Goal: Task Accomplishment & Management: Use online tool/utility

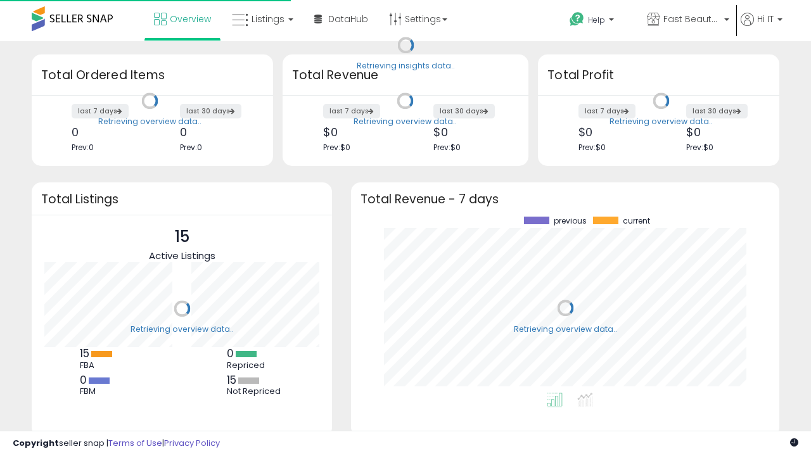
scroll to position [176, 403]
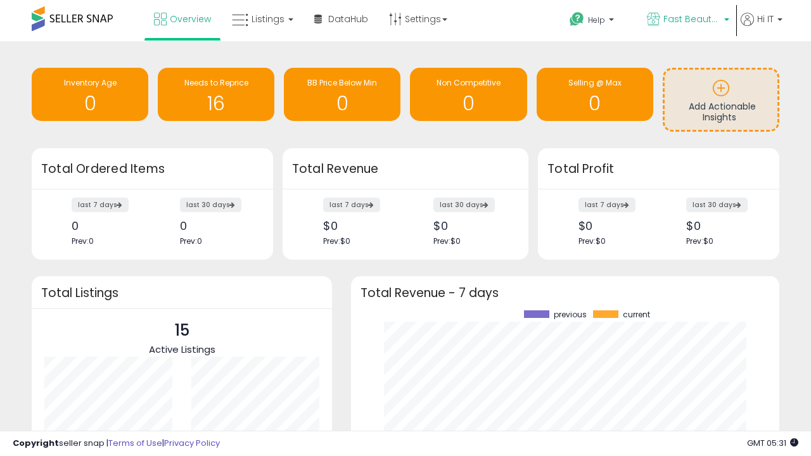
click at [687, 20] on span "Fast Beauty ([GEOGRAPHIC_DATA])" at bounding box center [692, 19] width 57 height 13
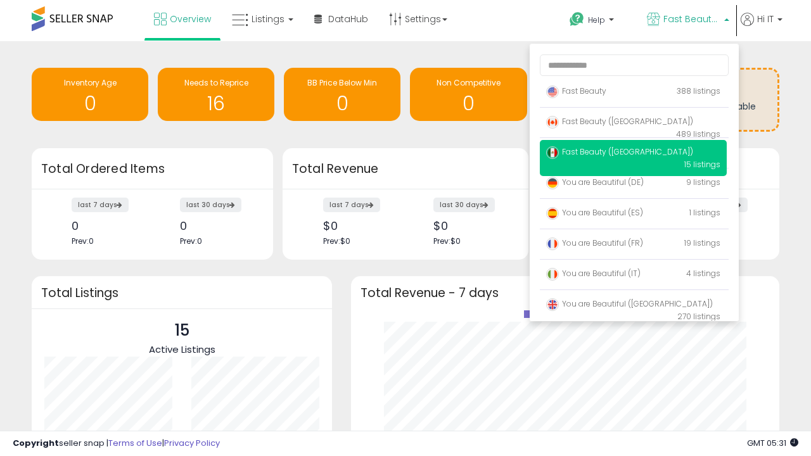
click at [633, 93] on p "Fast Beauty 388 listings" at bounding box center [633, 91] width 187 height 25
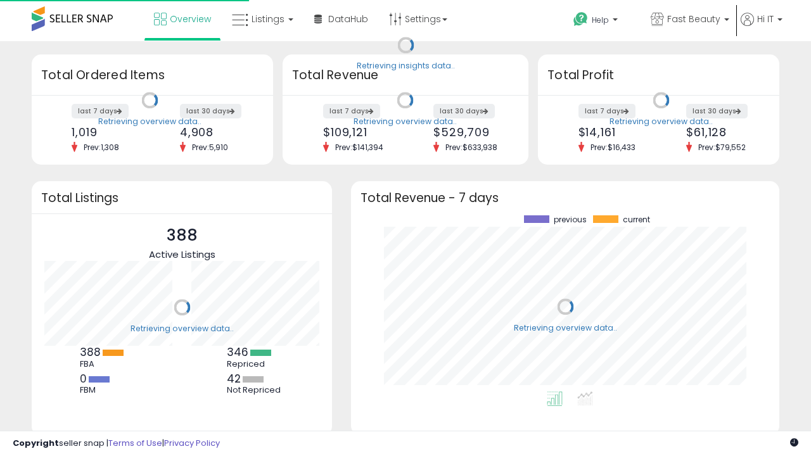
scroll to position [176, 403]
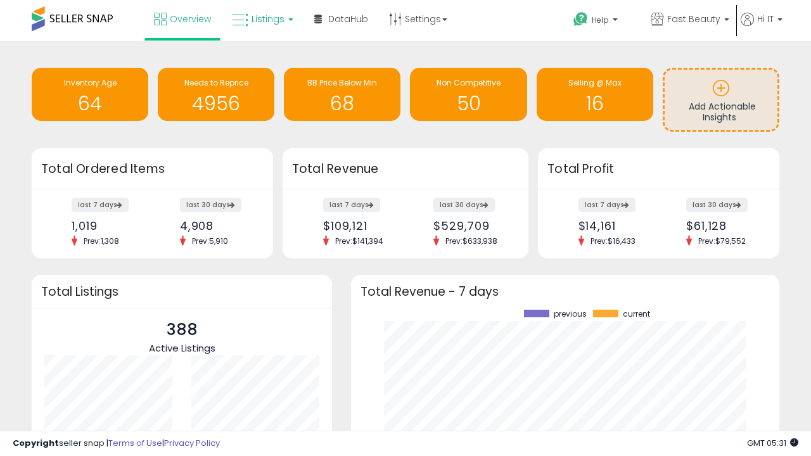
click at [261, 19] on span "Listings" at bounding box center [268, 19] width 33 height 13
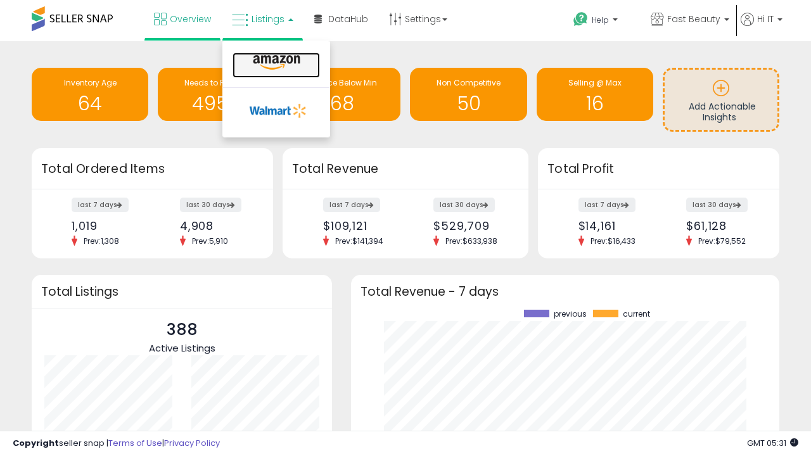
click at [275, 63] on icon at bounding box center [276, 63] width 55 height 16
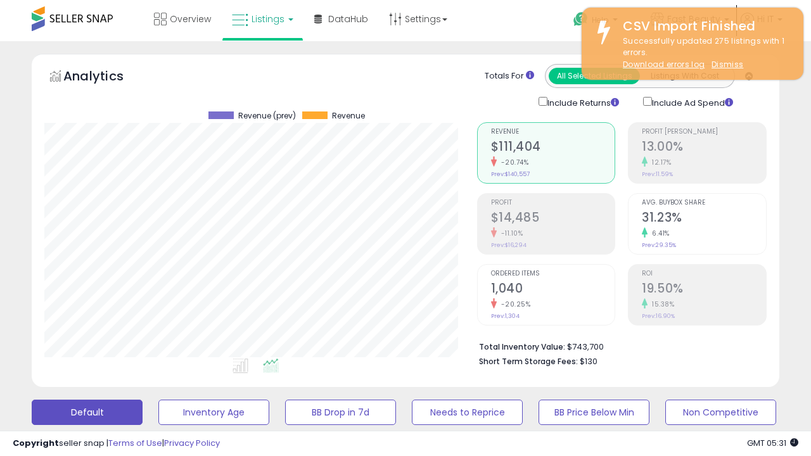
scroll to position [260, 432]
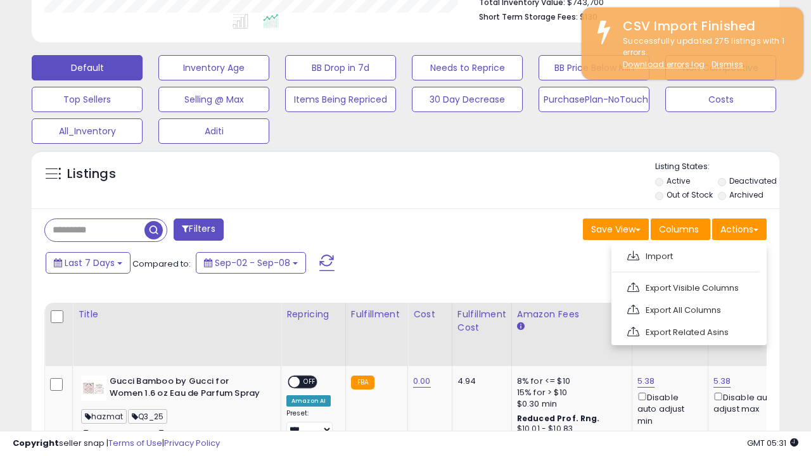
click at [633, 254] on span at bounding box center [634, 256] width 12 height 10
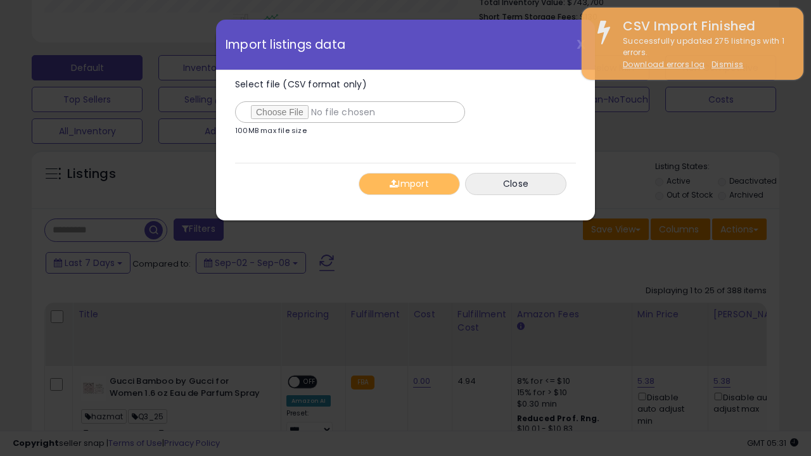
type input "**********"
click at [409, 184] on button "Import" at bounding box center [409, 184] width 101 height 22
